Goal: Task Accomplishment & Management: Complete application form

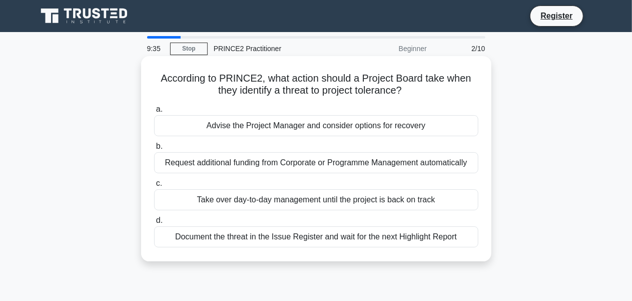
click at [290, 240] on div "Document the threat in the Issue Register and wait for the next Highlight Report" at bounding box center [316, 236] width 324 height 21
click at [154, 224] on input "d. Document the threat in the Issue Register and wait for the next Highlight Re…" at bounding box center [154, 220] width 0 height 7
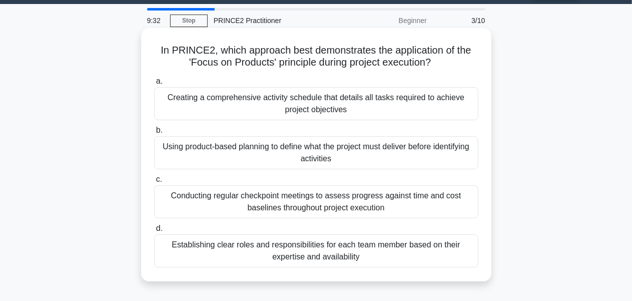
scroll to position [28, 0]
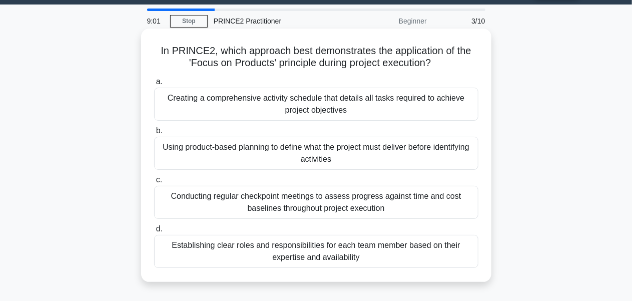
click at [339, 159] on div "Using product-based planning to define what the project must deliver before ide…" at bounding box center [316, 153] width 324 height 33
click at [154, 134] on input "b. Using product-based planning to define what the project must deliver before …" at bounding box center [154, 131] width 0 height 7
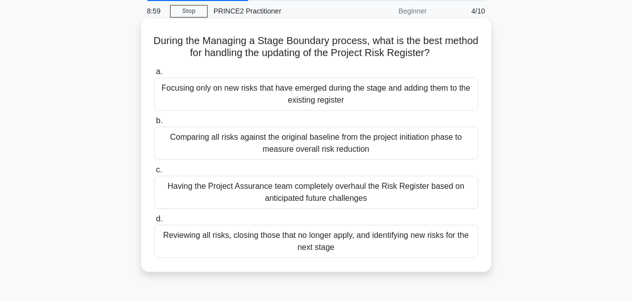
scroll to position [38, 0]
click at [375, 244] on div "Reviewing all risks, closing those that no longer apply, and identifying new ri…" at bounding box center [316, 240] width 324 height 33
click at [154, 222] on input "d. Reviewing all risks, closing those that no longer apply, and identifying new…" at bounding box center [154, 218] width 0 height 7
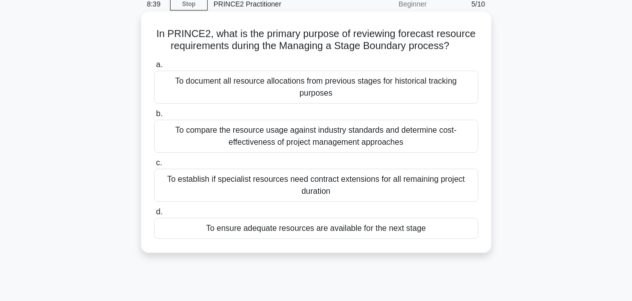
scroll to position [41, 0]
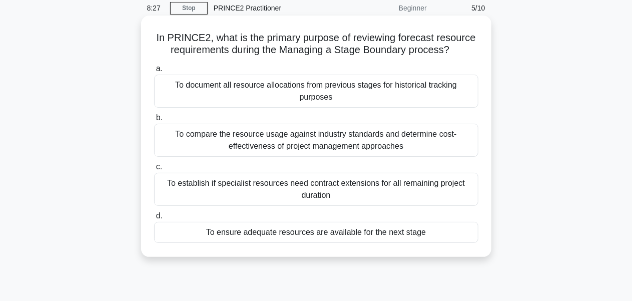
click at [355, 235] on div "To ensure adequate resources are available for the next stage" at bounding box center [316, 232] width 324 height 21
click at [154, 219] on input "d. To ensure adequate resources are available for the next stage" at bounding box center [154, 216] width 0 height 7
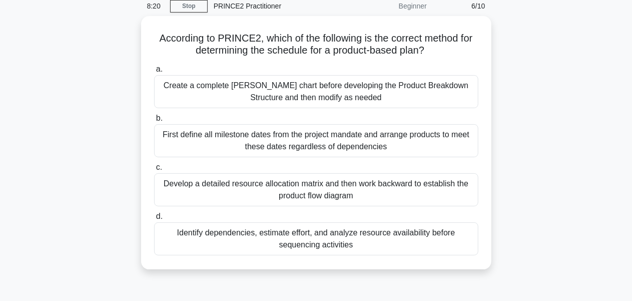
scroll to position [43, 0]
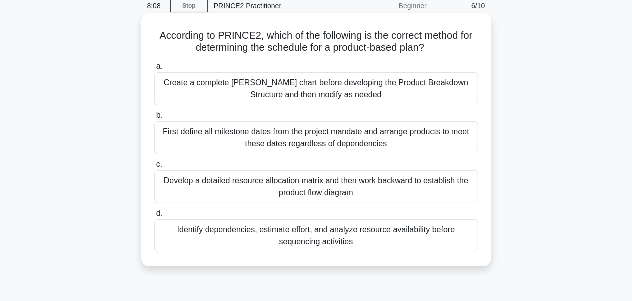
click at [368, 94] on div "Create a complete Gantt chart before developing the Product Breakdown Structure…" at bounding box center [316, 88] width 324 height 33
click at [154, 70] on input "a. Create a complete Gantt chart before developing the Product Breakdown Struct…" at bounding box center [154, 66] width 0 height 7
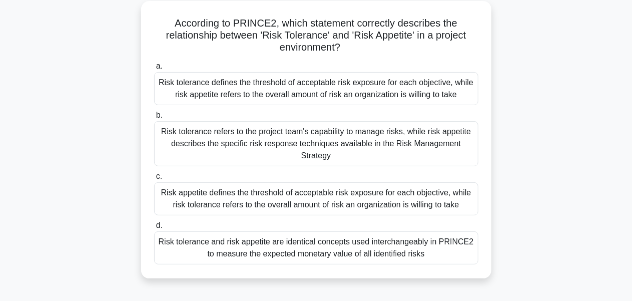
scroll to position [58, 0]
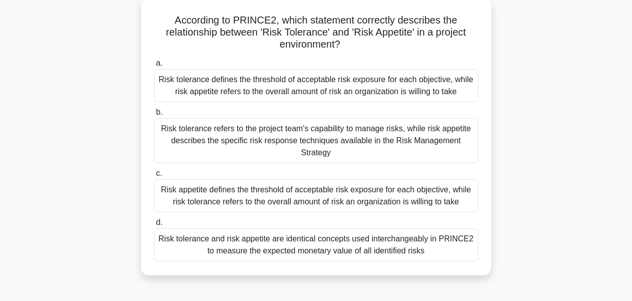
click at [338, 198] on div "Risk appetite defines the threshold of acceptable risk exposure for each object…" at bounding box center [316, 195] width 324 height 33
click at [154, 177] on input "c. Risk appetite defines the threshold of acceptable risk exposure for each obj…" at bounding box center [154, 173] width 0 height 7
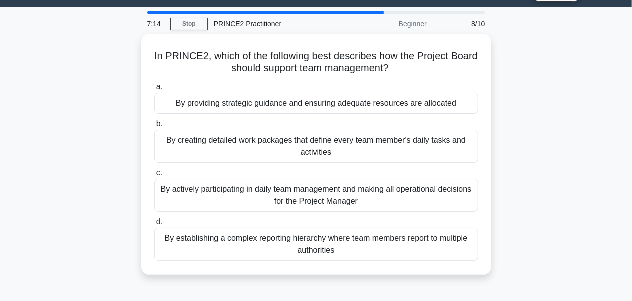
scroll to position [26, 0]
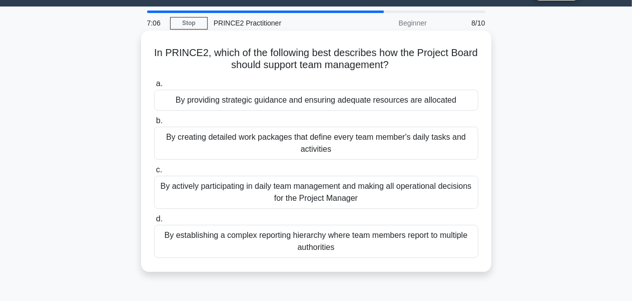
click at [368, 104] on div "By providing strategic guidance and ensuring adequate resources are allocated" at bounding box center [316, 100] width 324 height 21
click at [154, 87] on input "a. By providing strategic guidance and ensuring adequate resources are allocated" at bounding box center [154, 84] width 0 height 7
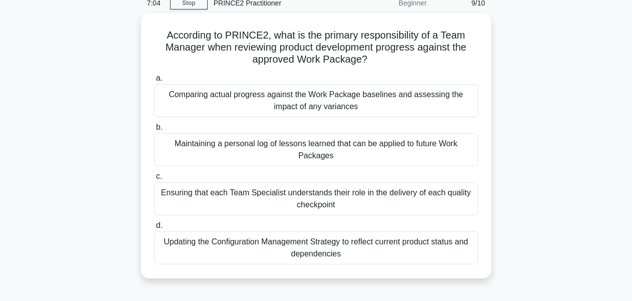
scroll to position [46, 0]
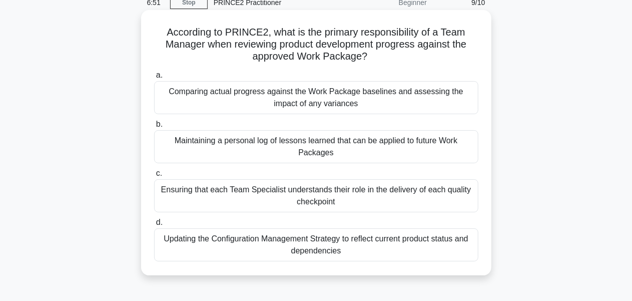
click at [368, 107] on div "Comparing actual progress against the Work Package baselines and assessing the …" at bounding box center [316, 97] width 324 height 33
click at [154, 79] on input "a. Comparing actual progress against the Work Package baselines and assessing t…" at bounding box center [154, 75] width 0 height 7
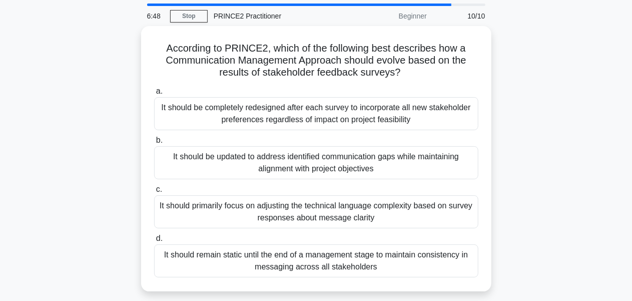
scroll to position [43, 0]
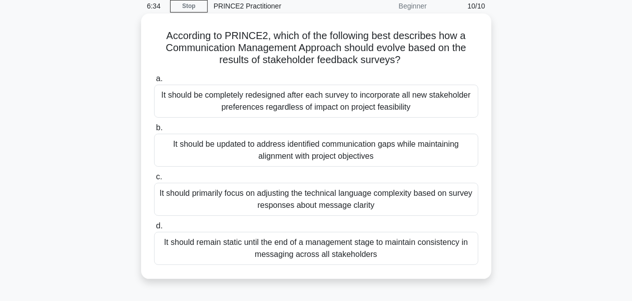
click at [394, 157] on div "It should be updated to address identified communication gaps while maintaining…" at bounding box center [316, 150] width 324 height 33
click at [154, 131] on input "b. It should be updated to address identified communication gaps while maintain…" at bounding box center [154, 128] width 0 height 7
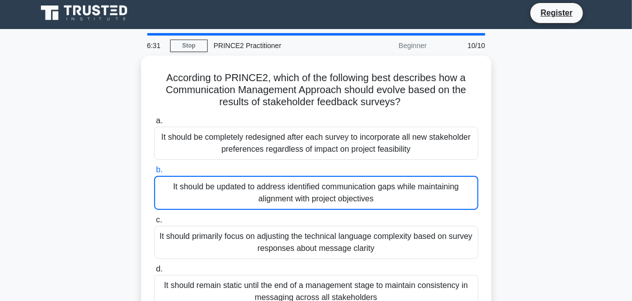
scroll to position [0, 0]
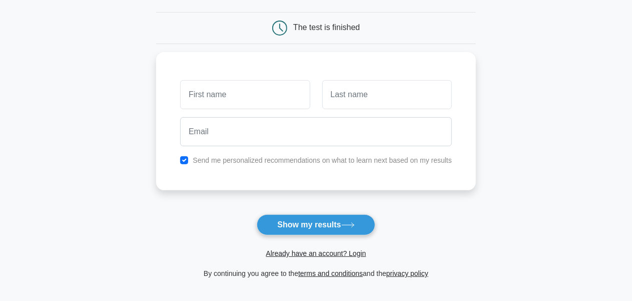
scroll to position [90, 0]
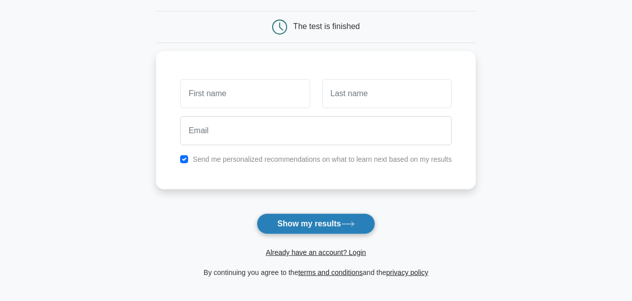
click at [323, 231] on button "Show my results" at bounding box center [316, 223] width 118 height 21
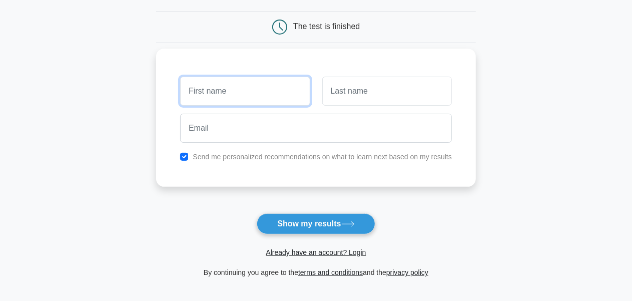
click at [225, 88] on input "text" at bounding box center [245, 91] width 130 height 29
type input "Ed"
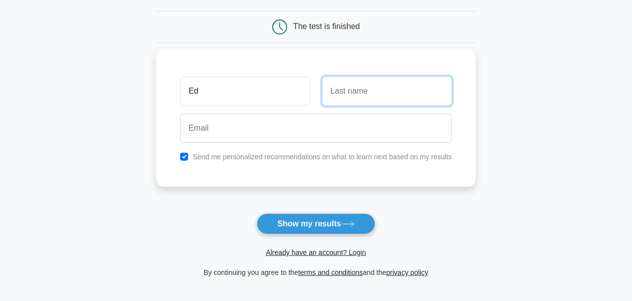
click at [350, 90] on input "text" at bounding box center [387, 91] width 130 height 29
type input "Roe"
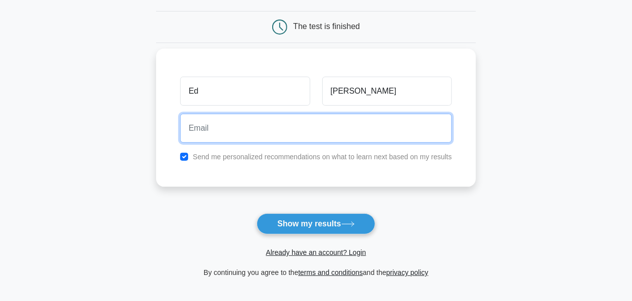
click at [301, 127] on input "email" at bounding box center [316, 128] width 272 height 29
type input "edroe@sky.com"
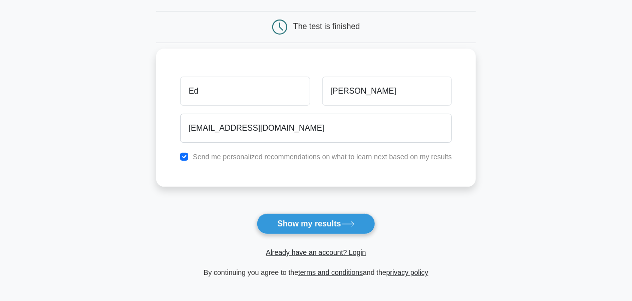
click at [202, 155] on label "Send me personalized recommendations on what to learn next based on my results" at bounding box center [322, 157] width 259 height 8
click at [193, 157] on label "Send me personalized recommendations on what to learn next based on my results" at bounding box center [322, 157] width 259 height 8
click at [188, 158] on input "checkbox" at bounding box center [184, 157] width 8 height 8
checkbox input "false"
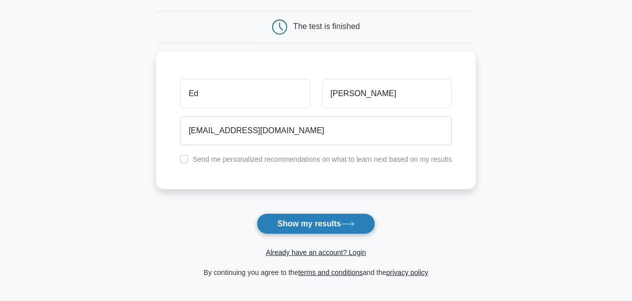
click at [310, 226] on button "Show my results" at bounding box center [316, 223] width 118 height 21
